Goal: Find specific page/section: Find specific page/section

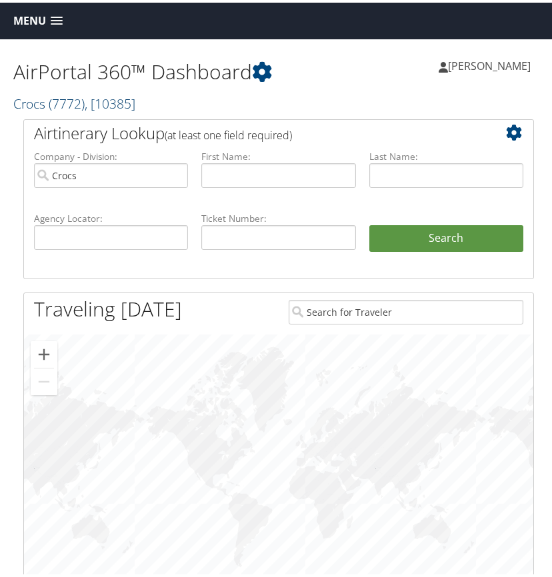
click at [58, 96] on span "( 7772 )" at bounding box center [67, 101] width 36 height 18
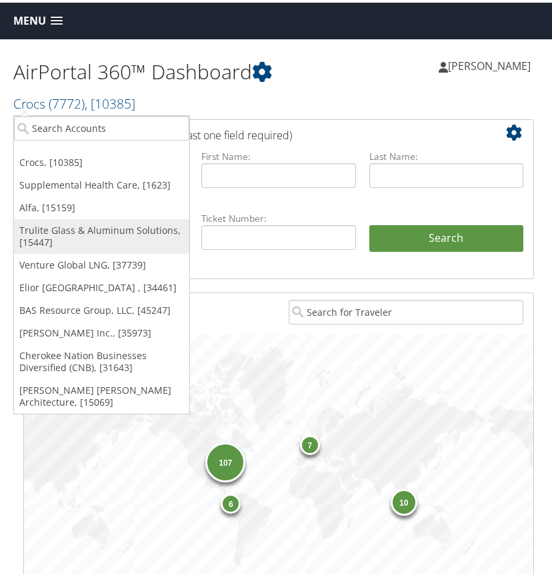
click at [64, 231] on link "Trulite Glass & Aluminum Solutions, [15447]" at bounding box center [101, 234] width 175 height 35
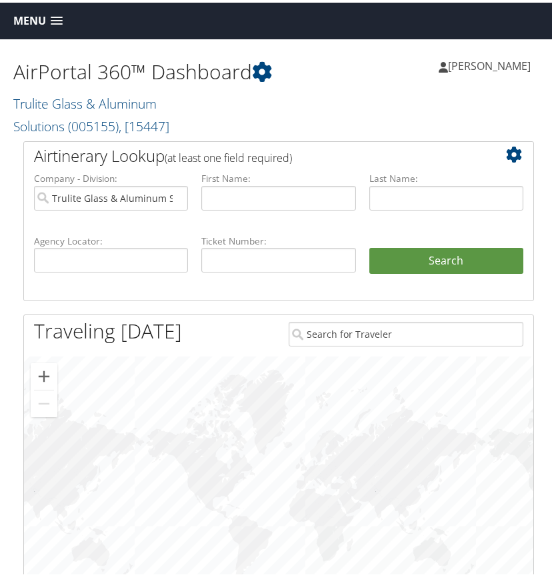
click at [60, 17] on span at bounding box center [57, 18] width 12 height 9
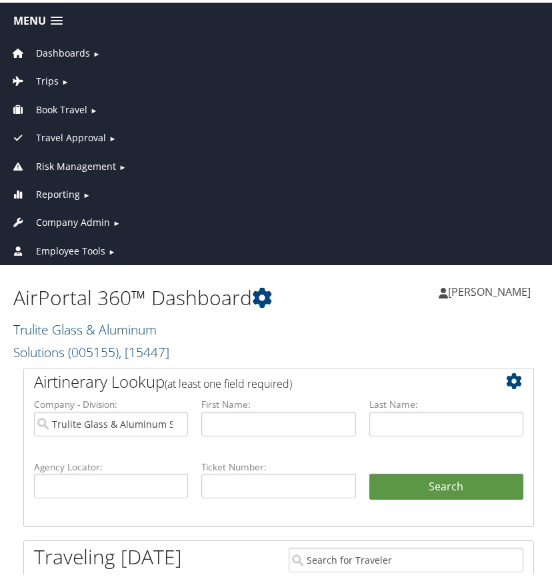
click at [75, 219] on span "Company Admin" at bounding box center [73, 220] width 74 height 15
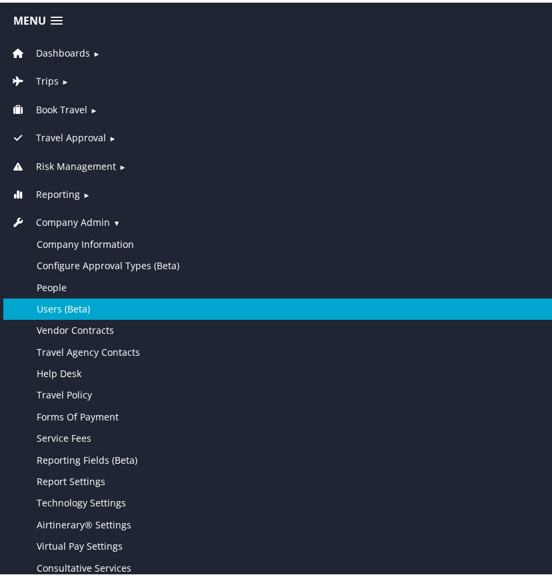
click at [69, 306] on link "Users (Beta)" at bounding box center [278, 306] width 551 height 21
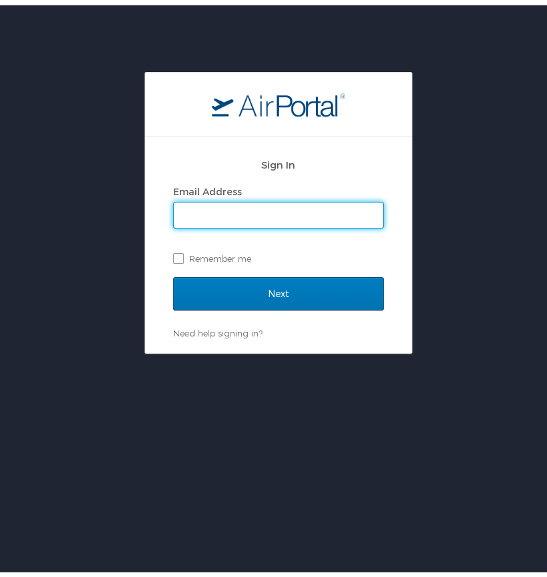
type input "[PERSON_NAME][EMAIL_ADDRESS][PERSON_NAME][DOMAIN_NAME]"
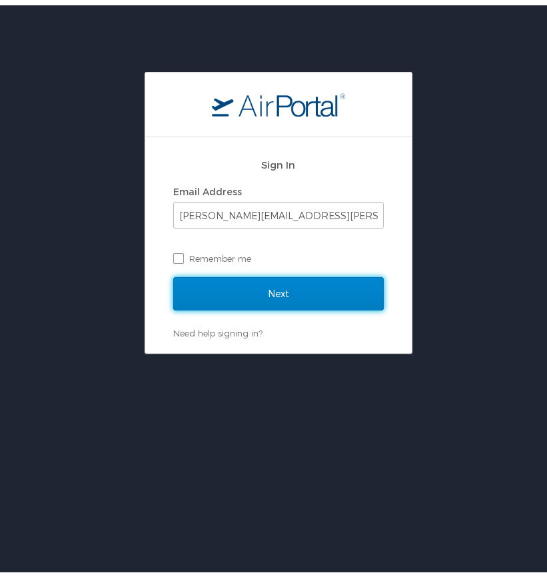
click at [243, 288] on input "Next" at bounding box center [278, 288] width 211 height 33
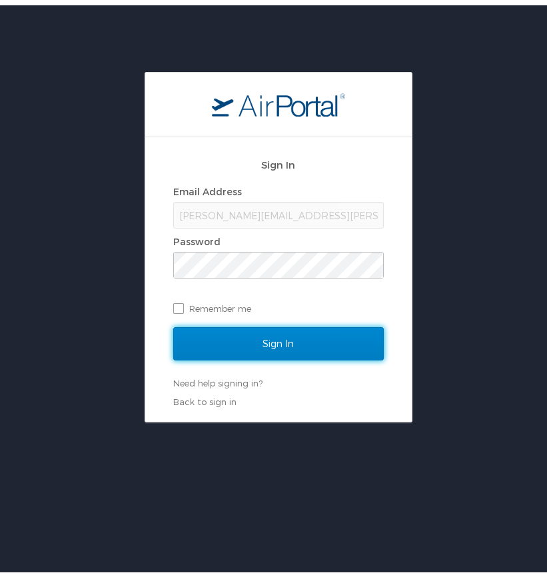
click at [257, 332] on input "Sign In" at bounding box center [278, 338] width 211 height 33
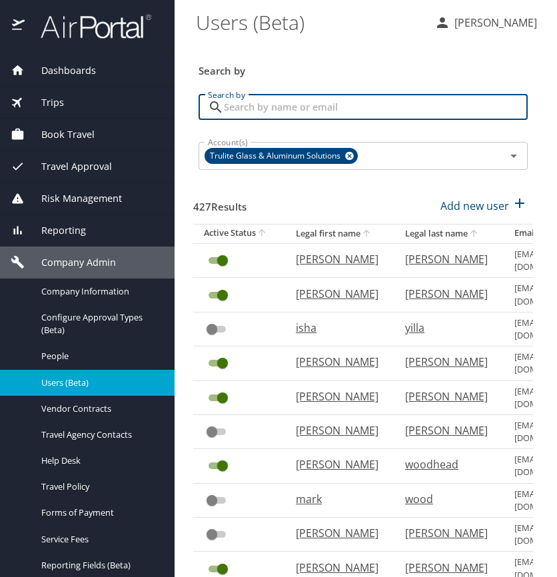
click at [243, 103] on input "Search by" at bounding box center [376, 107] width 304 height 25
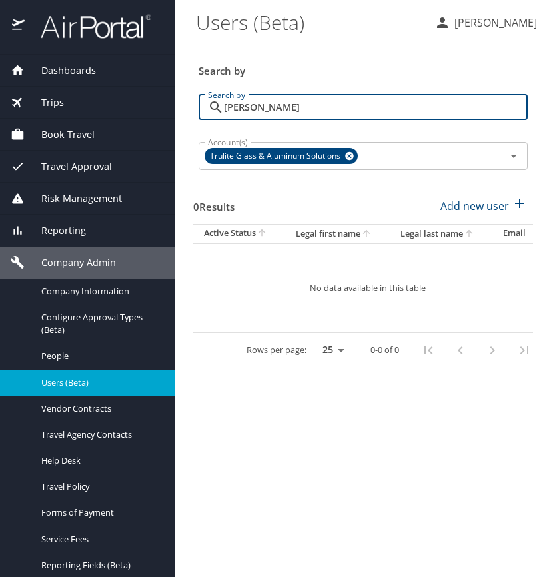
type input "dahlman"
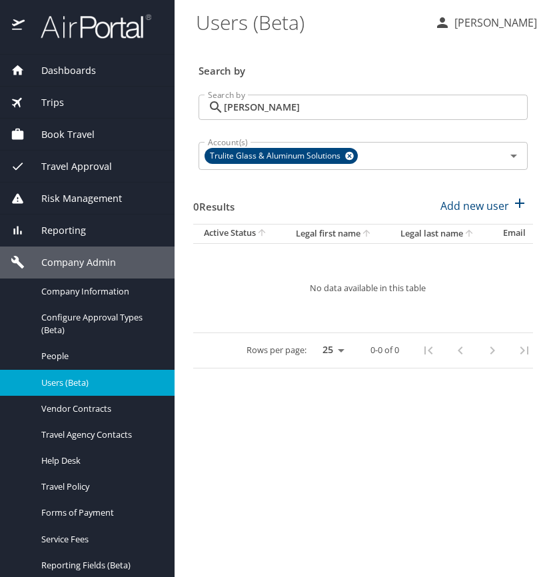
click at [95, 256] on span "Company Admin" at bounding box center [70, 262] width 91 height 15
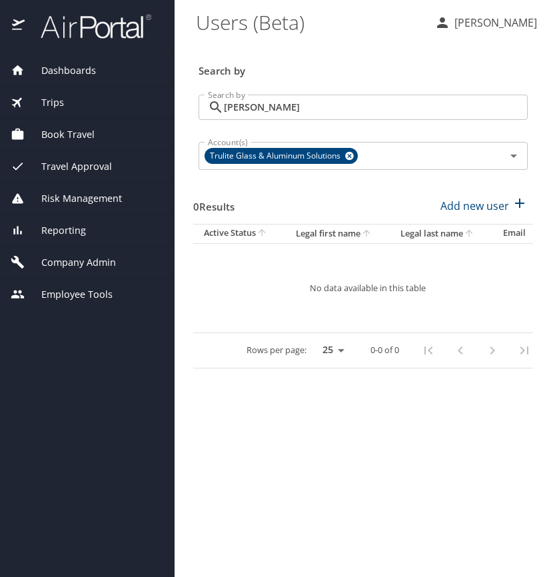
click at [107, 263] on span "Company Admin" at bounding box center [70, 262] width 91 height 15
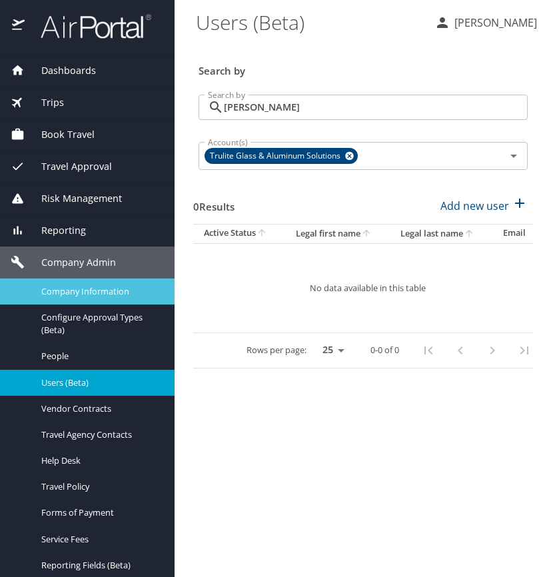
click at [104, 291] on span "Company Information" at bounding box center [99, 291] width 117 height 13
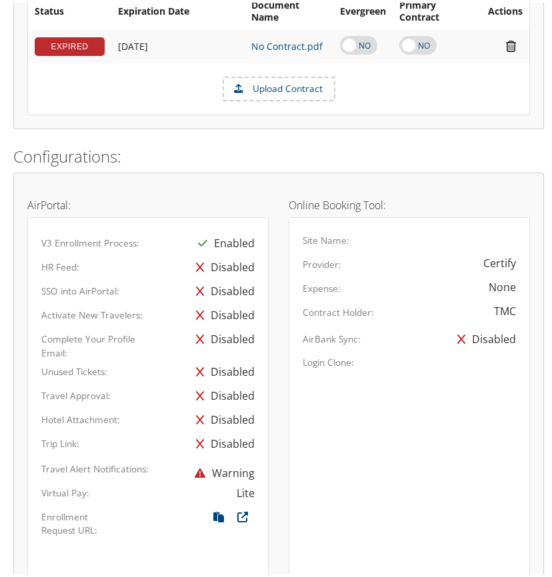
scroll to position [733, 0]
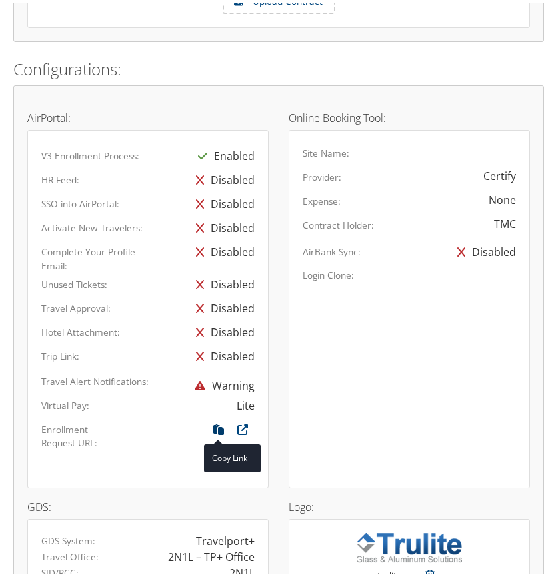
click at [214, 429] on icon at bounding box center [219, 430] width 24 height 17
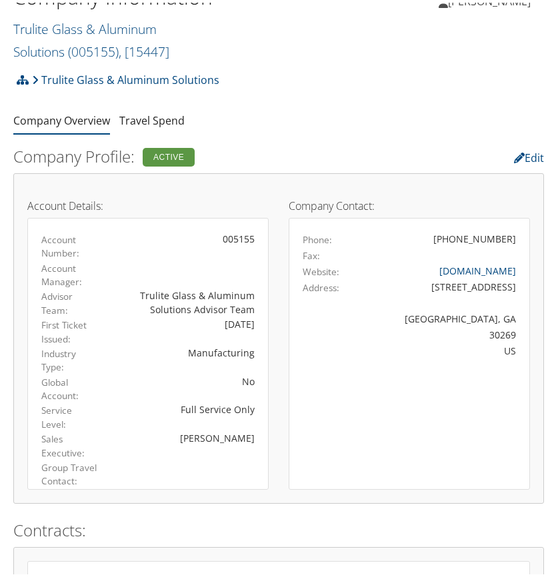
scroll to position [0, 0]
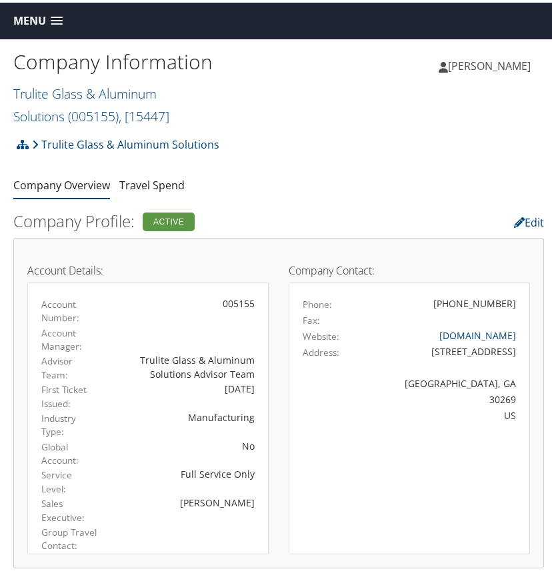
click at [58, 19] on span at bounding box center [57, 18] width 12 height 9
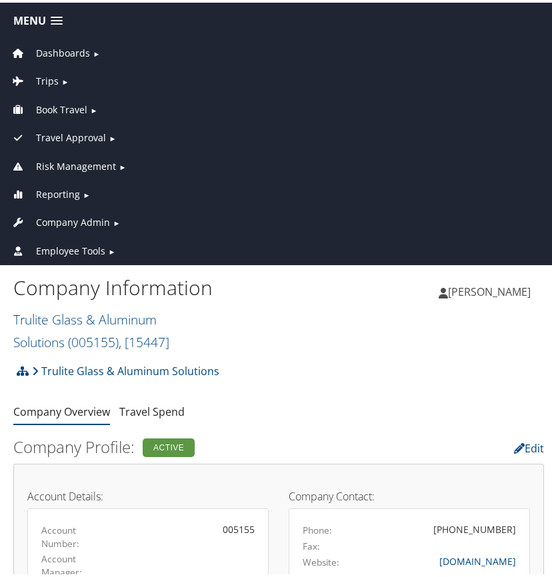
click at [76, 217] on span "Company Admin" at bounding box center [73, 220] width 74 height 15
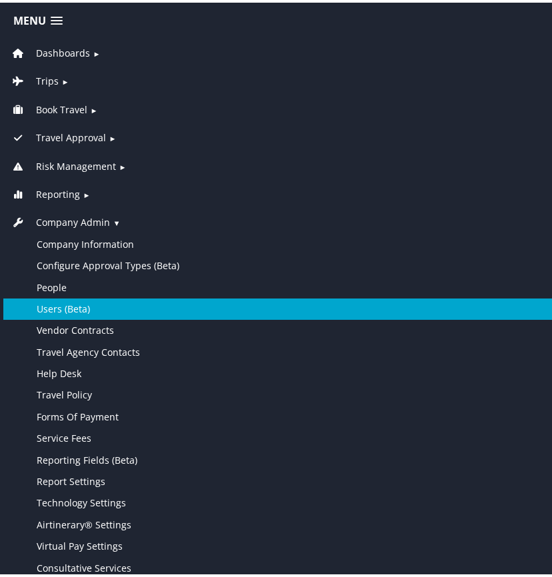
click at [79, 303] on link "Users (Beta)" at bounding box center [278, 306] width 551 height 21
